Goal: Check status: Verify the current state of an ongoing process or item

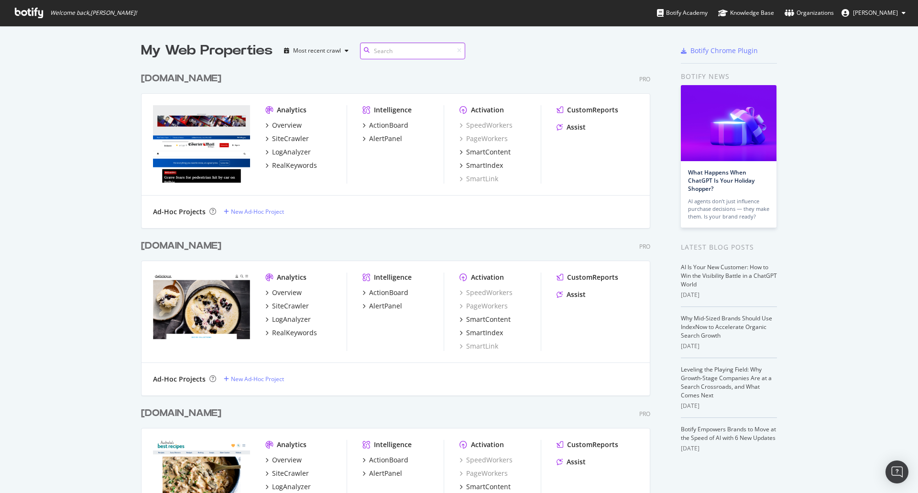
scroll to position [2339, 510]
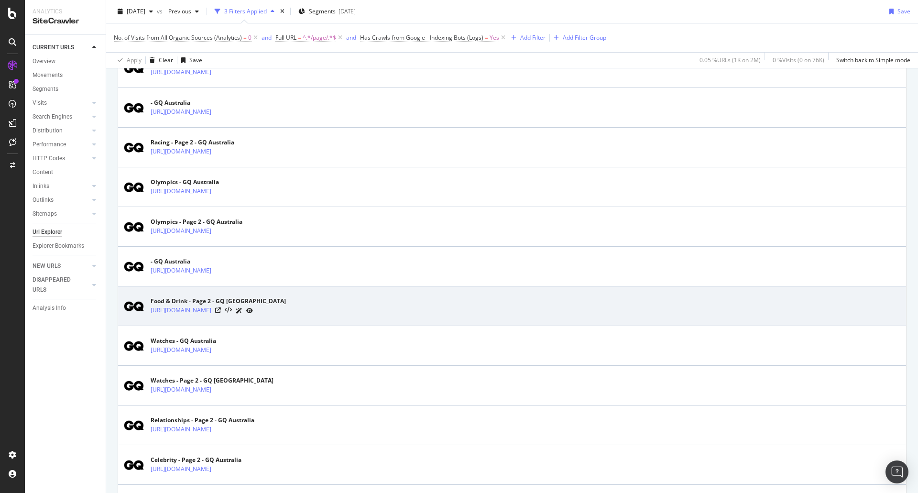
scroll to position [1832, 0]
